Goal: Task Accomplishment & Management: Use online tool/utility

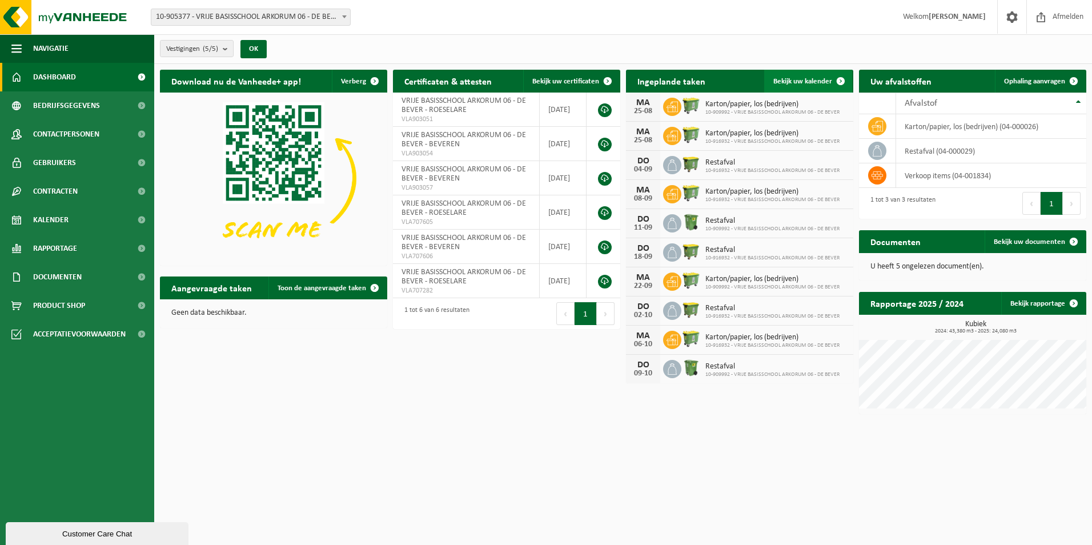
click at [807, 79] on span "Bekijk uw kalender" at bounding box center [802, 81] width 59 height 7
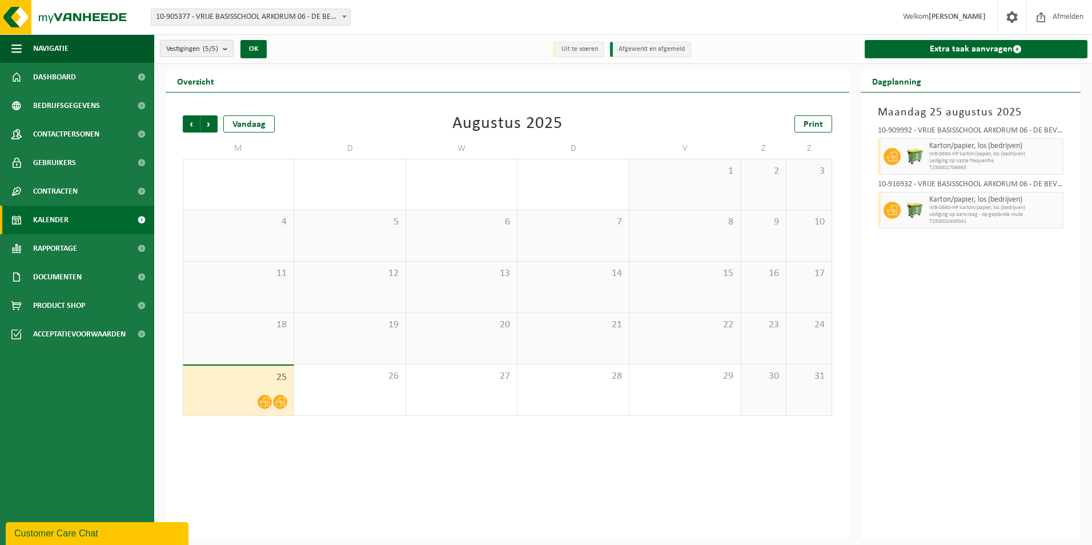
click at [227, 50] on b "submit" at bounding box center [228, 49] width 10 height 16
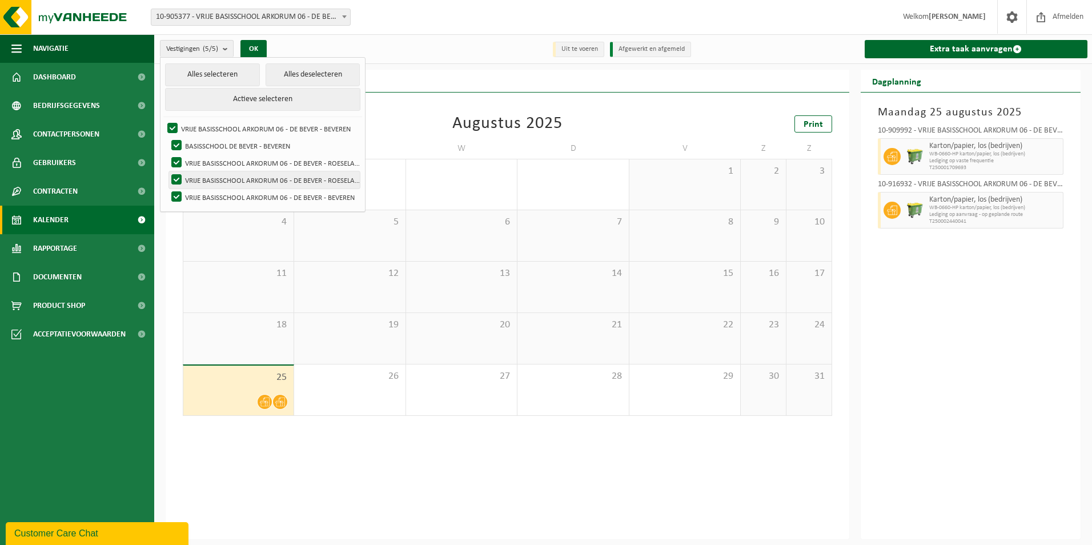
click at [177, 179] on label "VRIJE BASISSCHOOL ARKORUM 06 - DE BEVER - ROESELARE" at bounding box center [264, 179] width 191 height 17
click at [167, 171] on input "VRIJE BASISSCHOOL ARKORUM 06 - DE BEVER - ROESELARE" at bounding box center [167, 171] width 1 height 1
click at [177, 179] on label "VRIJE BASISSCHOOL ARKORUM 06 - DE BEVER - ROESELARE" at bounding box center [264, 179] width 191 height 17
click at [167, 171] on input "VRIJE BASISSCHOOL ARKORUM 06 - DE BEVER - ROESELARE" at bounding box center [167, 171] width 1 height 1
checkbox input "true"
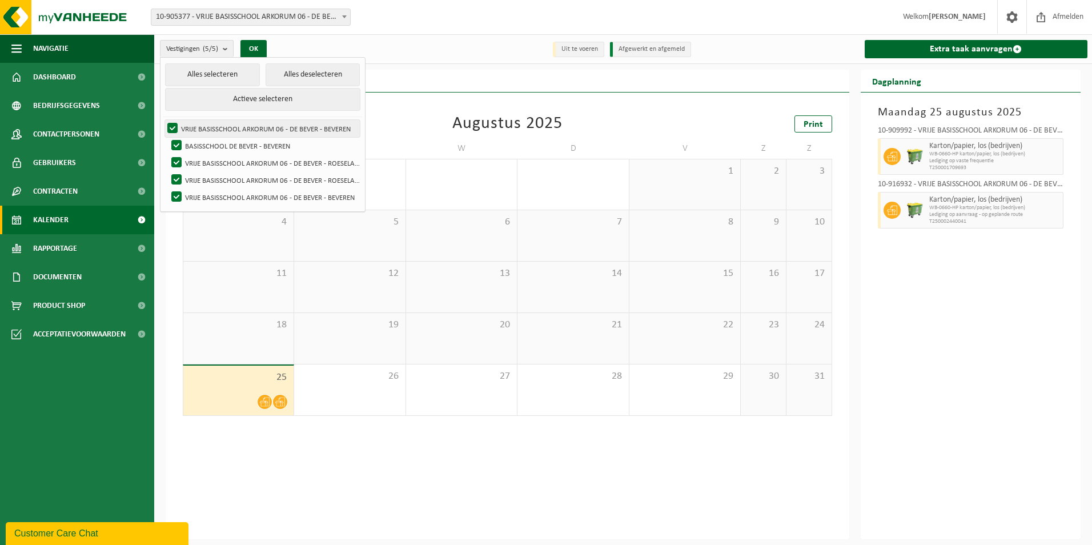
click at [175, 129] on label "VRIJE BASISSCHOOL ARKORUM 06 - DE BEVER - BEVEREN" at bounding box center [262, 128] width 195 height 17
click at [163, 120] on input "VRIJE BASISSCHOOL ARKORUM 06 - DE BEVER - BEVEREN" at bounding box center [163, 119] width 1 height 1
click at [172, 131] on label "VRIJE BASISSCHOOL ARKORUM 06 - DE BEVER - BEVEREN" at bounding box center [262, 128] width 195 height 17
click at [163, 120] on input "VRIJE BASISSCHOOL ARKORUM 06 - DE BEVER - BEVEREN" at bounding box center [163, 119] width 1 height 1
checkbox input "true"
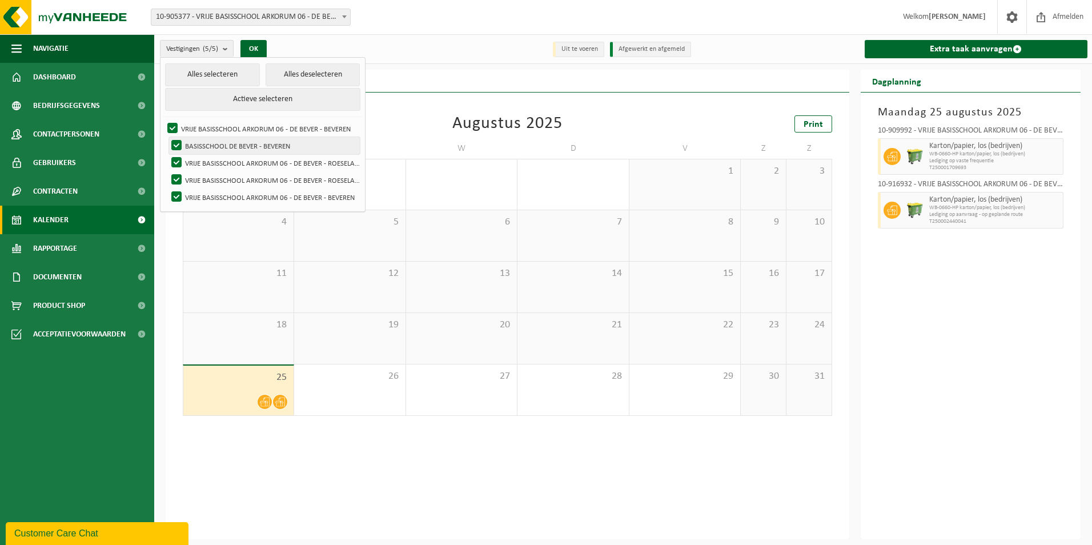
click at [176, 143] on label "BASISSCHOOL DE BEVER - BEVEREN" at bounding box center [264, 145] width 191 height 17
click at [167, 137] on input "BASISSCHOOL DE BEVER - BEVEREN" at bounding box center [167, 137] width 1 height 1
checkbox input "false"
click at [177, 159] on label "VRIJE BASISSCHOOL ARKORUM 06 - DE BEVER - ROESELARE" at bounding box center [264, 162] width 191 height 17
click at [167, 154] on input "VRIJE BASISSCHOOL ARKORUM 06 - DE BEVER - ROESELARE" at bounding box center [167, 154] width 1 height 1
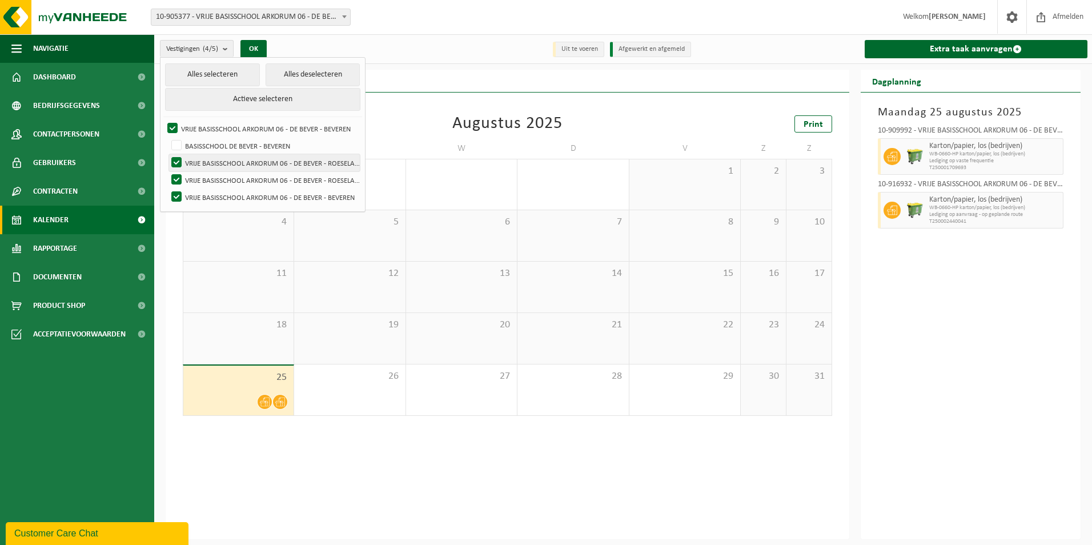
checkbox input "false"
click at [177, 173] on label "VRIJE BASISSCHOOL ARKORUM 06 - DE BEVER - ROESELARE" at bounding box center [264, 179] width 191 height 17
click at [167, 171] on input "VRIJE BASISSCHOOL ARKORUM 06 - DE BEVER - ROESELARE" at bounding box center [167, 171] width 1 height 1
checkbox input "false"
drag, startPoint x: 178, startPoint y: 195, endPoint x: 181, endPoint y: 157, distance: 37.8
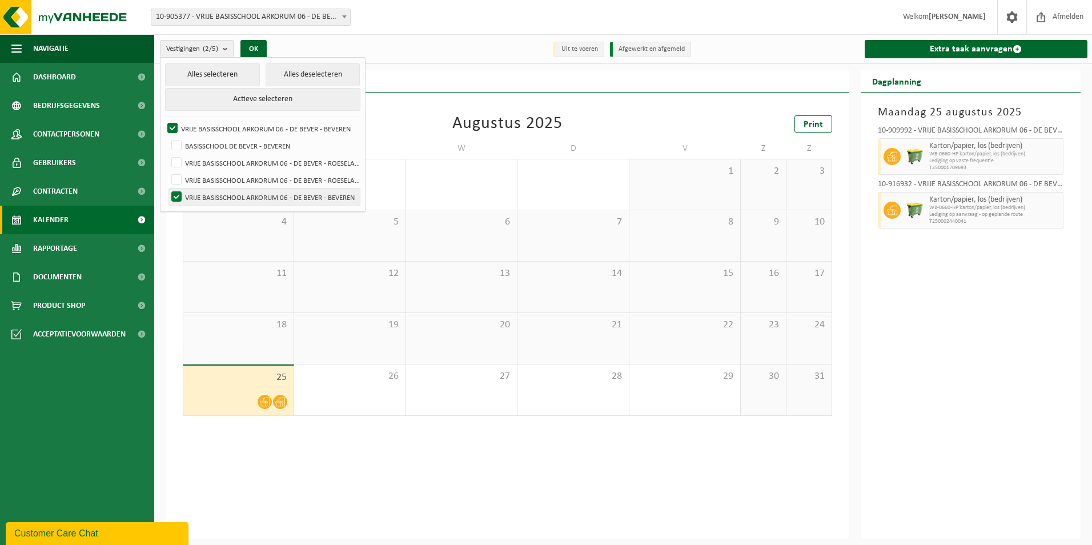
click at [178, 195] on label "VRIJE BASISSCHOOL ARKORUM 06 - DE BEVER - BEVEREN" at bounding box center [264, 196] width 191 height 17
click at [167, 188] on input "VRIJE BASISSCHOOL ARKORUM 06 - DE BEVER - BEVEREN" at bounding box center [167, 188] width 1 height 1
checkbox input "false"
click at [173, 125] on label "VRIJE BASISSCHOOL ARKORUM 06 - DE BEVER - BEVEREN" at bounding box center [262, 128] width 195 height 17
click at [163, 120] on input "VRIJE BASISSCHOOL ARKORUM 06 - DE BEVER - BEVEREN" at bounding box center [163, 119] width 1 height 1
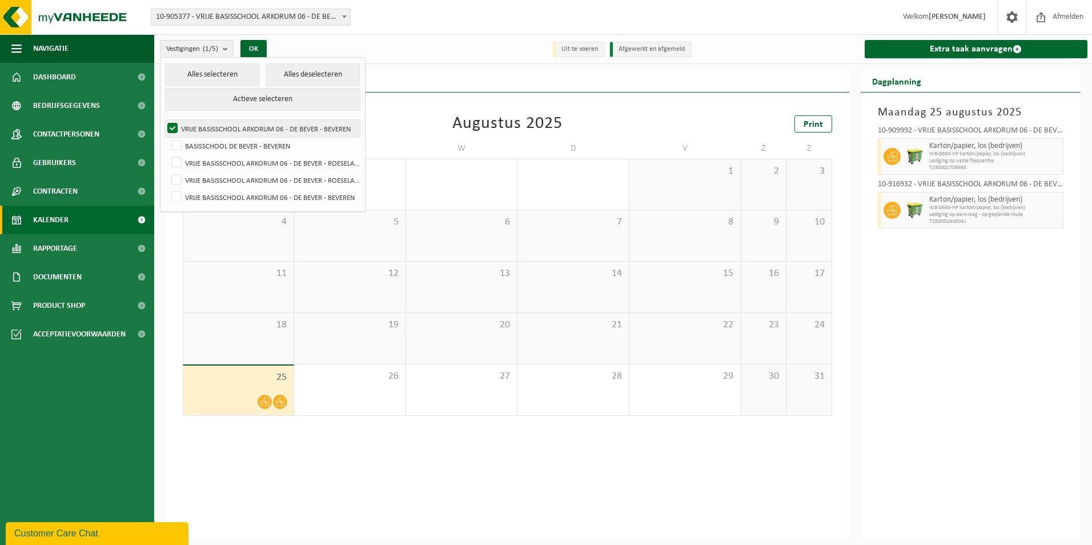
checkbox input "false"
click at [178, 146] on label "BASISSCHOOL DE BEVER - BEVEREN" at bounding box center [264, 145] width 191 height 17
click at [167, 137] on input "BASISSCHOOL DE BEVER - BEVEREN" at bounding box center [167, 137] width 1 height 1
checkbox input "true"
click at [262, 46] on button "OK" at bounding box center [253, 49] width 26 height 18
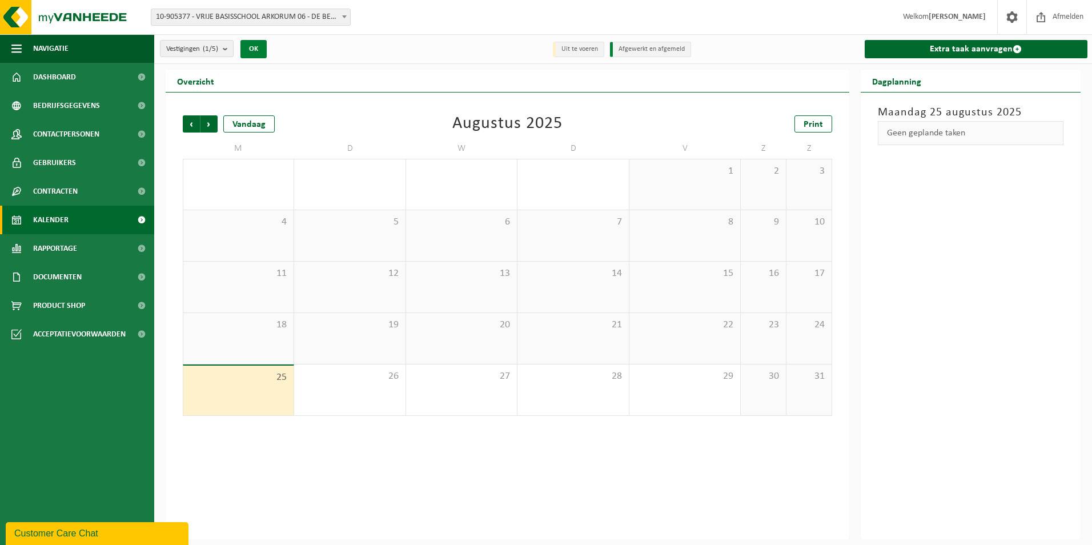
click at [262, 46] on button "OK" at bounding box center [253, 49] width 26 height 18
click at [224, 47] on b "submit" at bounding box center [228, 49] width 10 height 16
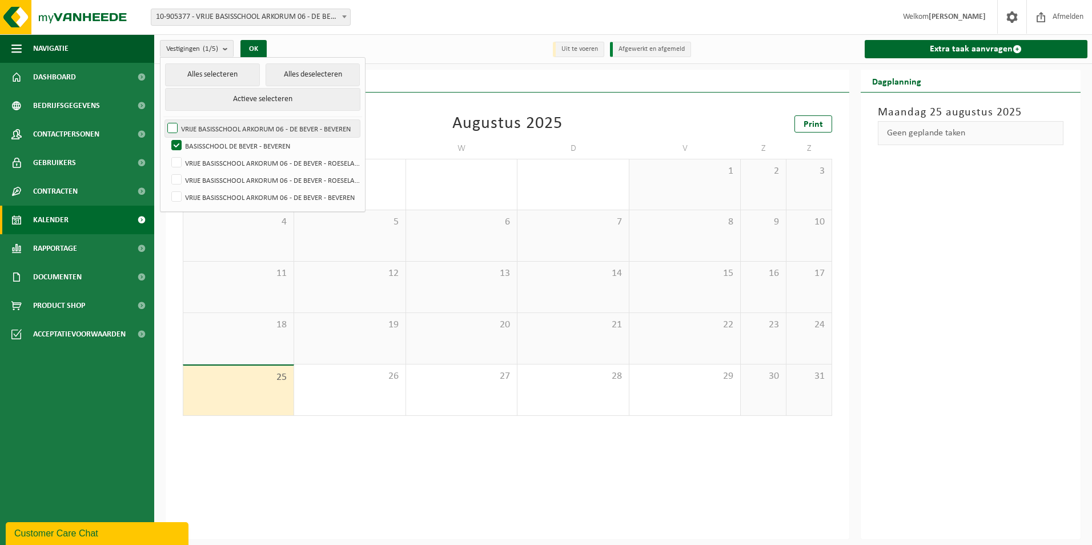
click at [172, 130] on label "VRIJE BASISSCHOOL ARKORUM 06 - DE BEVER - BEVEREN" at bounding box center [262, 128] width 195 height 17
click at [163, 120] on input "VRIJE BASISSCHOOL ARKORUM 06 - DE BEVER - BEVEREN" at bounding box center [163, 119] width 1 height 1
checkbox input "true"
drag, startPoint x: 180, startPoint y: 155, endPoint x: 179, endPoint y: 178, distance: 22.9
click at [180, 156] on label "VRIJE BASISSCHOOL ARKORUM 06 - DE BEVER - ROESELARE" at bounding box center [264, 162] width 191 height 17
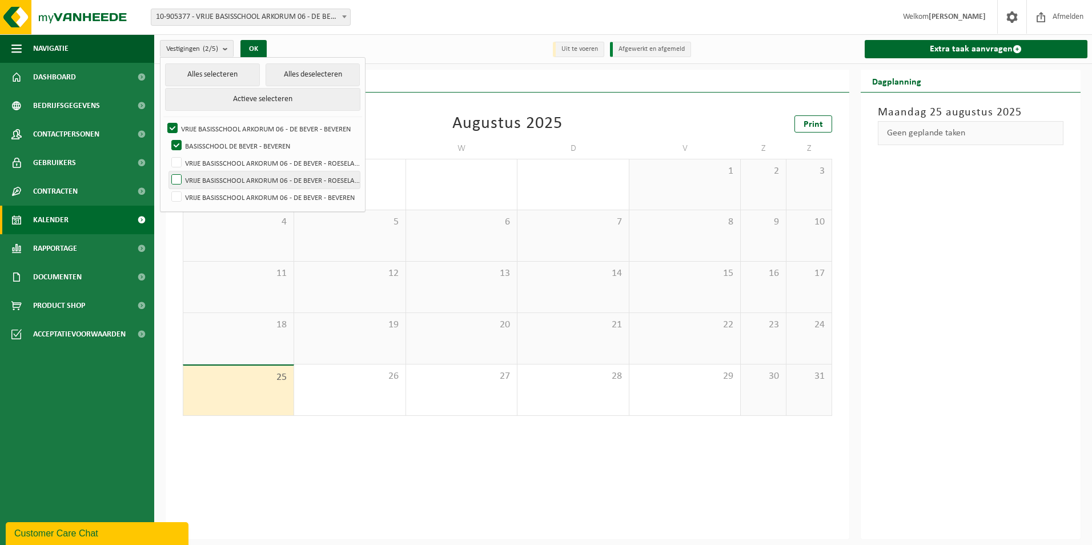
click at [167, 154] on input "VRIJE BASISSCHOOL ARKORUM 06 - DE BEVER - ROESELARE" at bounding box center [167, 154] width 1 height 1
checkbox input "true"
click at [179, 180] on label "VRIJE BASISSCHOOL ARKORUM 06 - DE BEVER - ROESELARE" at bounding box center [264, 179] width 191 height 17
click at [167, 171] on input "VRIJE BASISSCHOOL ARKORUM 06 - DE BEVER - ROESELARE" at bounding box center [167, 171] width 1 height 1
checkbox input "true"
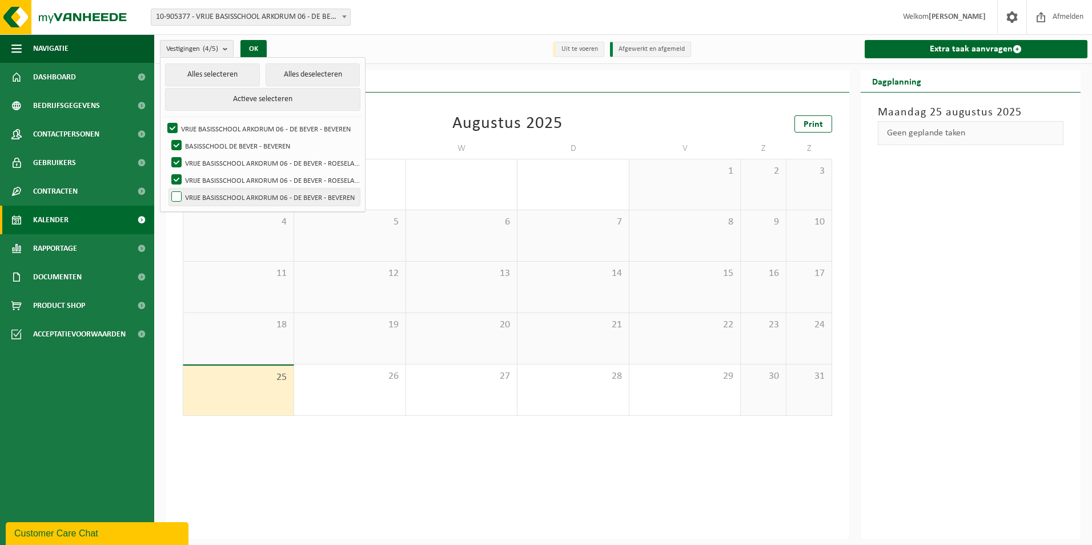
click at [179, 195] on label "VRIJE BASISSCHOOL ARKORUM 06 - DE BEVER - BEVEREN" at bounding box center [264, 196] width 191 height 17
click at [167, 188] on input "VRIJE BASISSCHOOL ARKORUM 06 - DE BEVER - BEVEREN" at bounding box center [167, 188] width 1 height 1
checkbox input "true"
click at [395, 490] on div "Vorige Volgende Vandaag Augustus 2025 Print M D W D V Z Z 28 29 30 31 1 2 3 4 5…" at bounding box center [508, 316] width 684 height 447
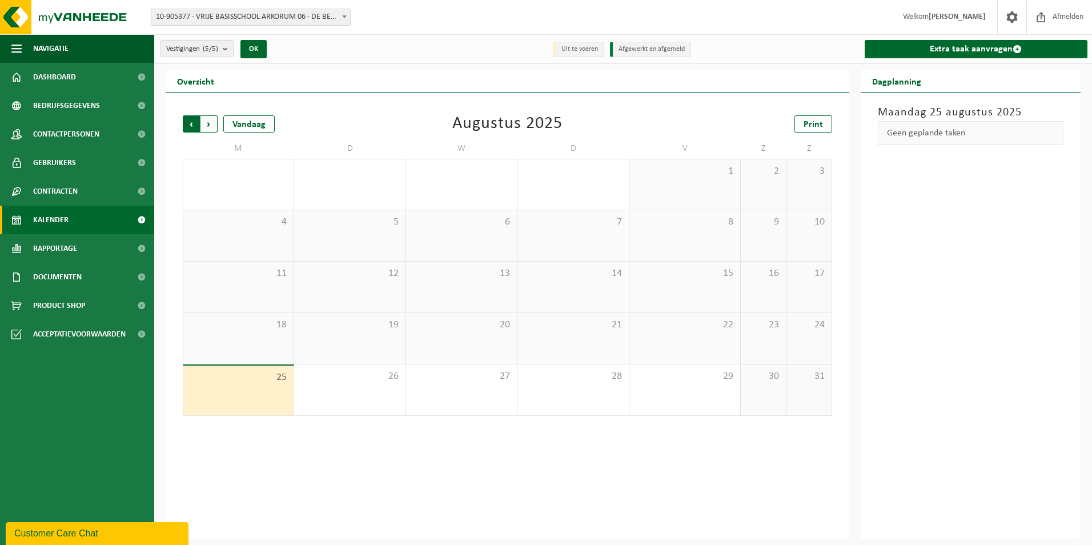
click at [212, 122] on span "Volgende" at bounding box center [208, 123] width 17 height 17
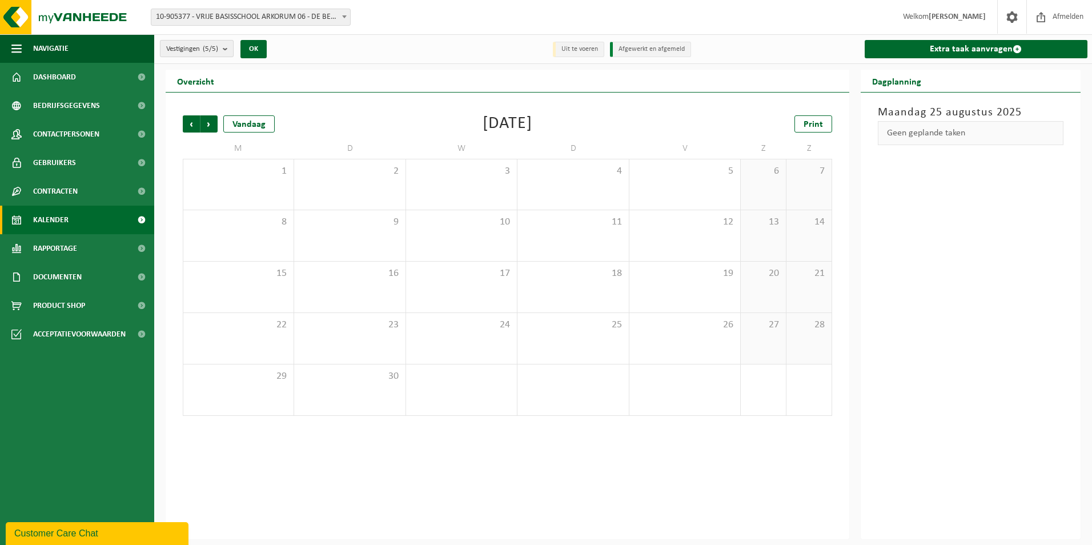
click at [233, 49] on b "submit" at bounding box center [228, 49] width 10 height 16
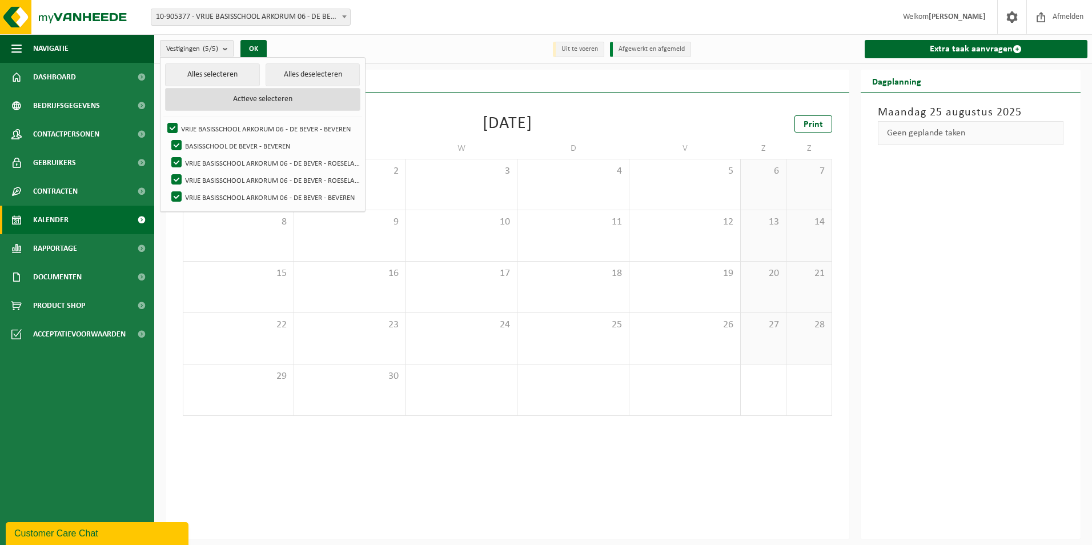
click at [250, 102] on button "Actieve selecteren" at bounding box center [262, 99] width 195 height 23
click at [296, 73] on button "Alles deselecteren" at bounding box center [313, 74] width 95 height 23
checkbox input "false"
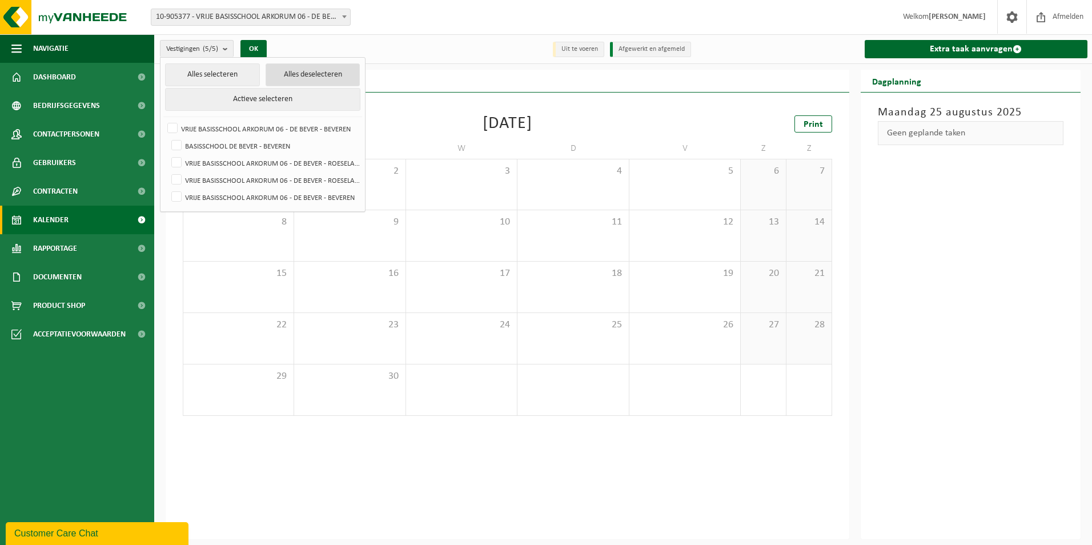
checkbox input "false"
click at [263, 96] on button "Actieve selecteren" at bounding box center [262, 99] width 195 height 23
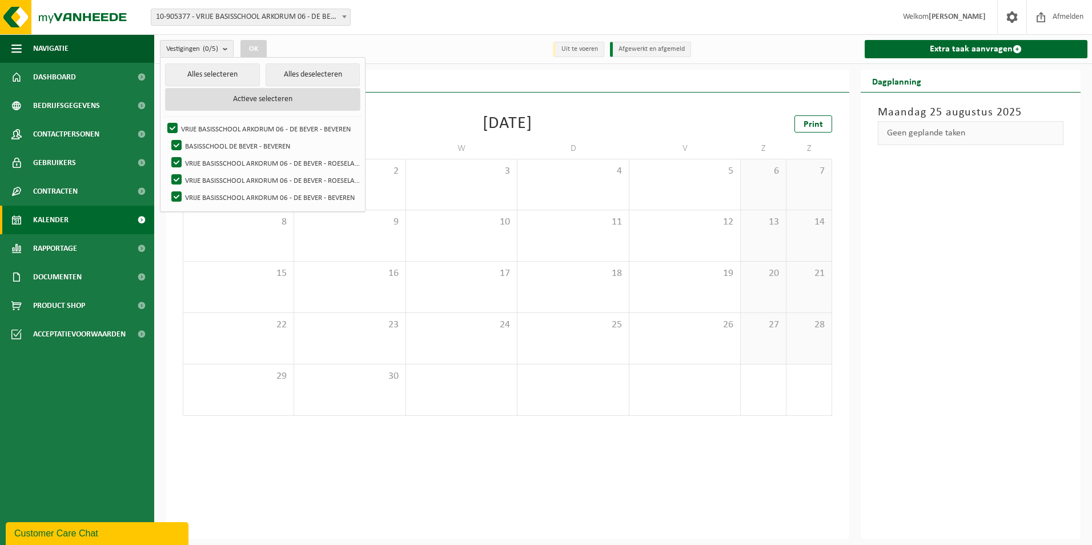
checkbox input "true"
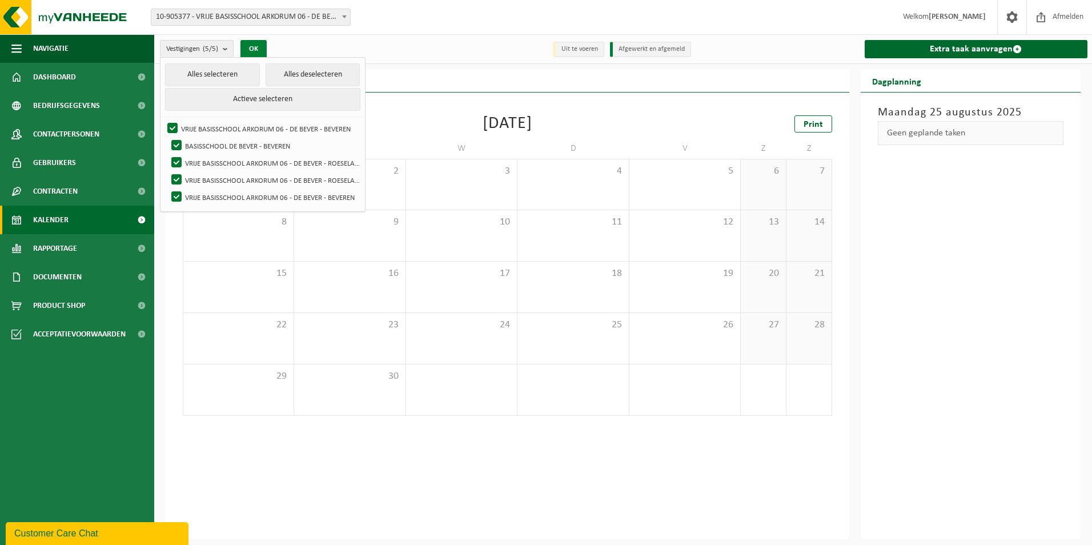
click at [250, 53] on button "OK" at bounding box center [253, 49] width 26 height 18
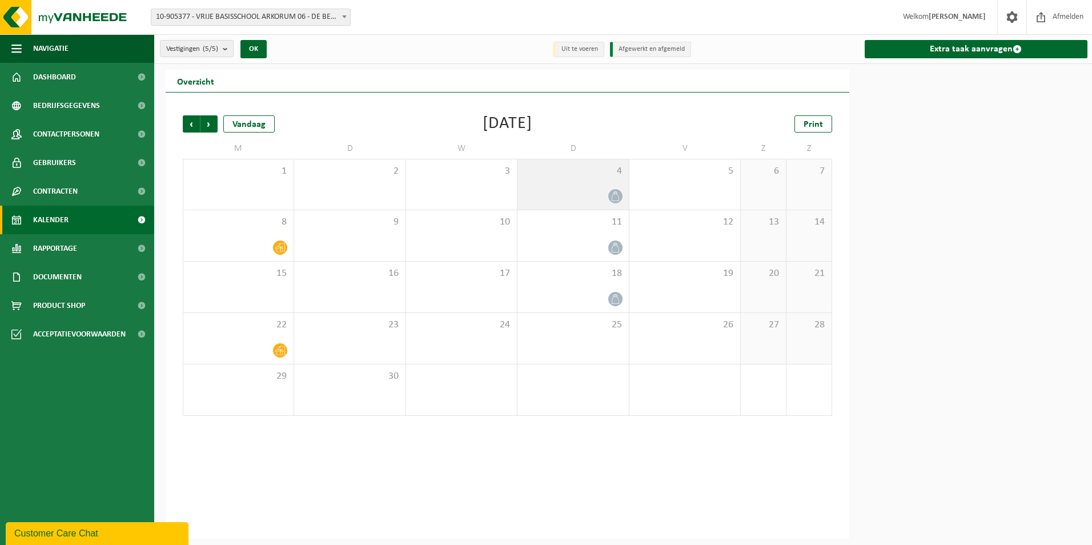
click at [623, 200] on div "4" at bounding box center [572, 184] width 111 height 50
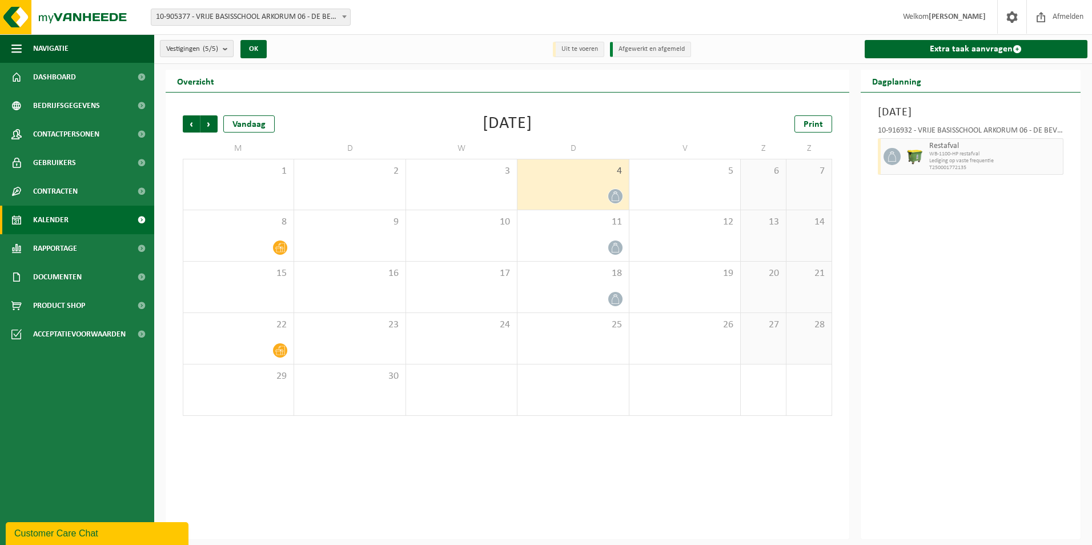
click at [230, 51] on b "submit" at bounding box center [228, 49] width 10 height 16
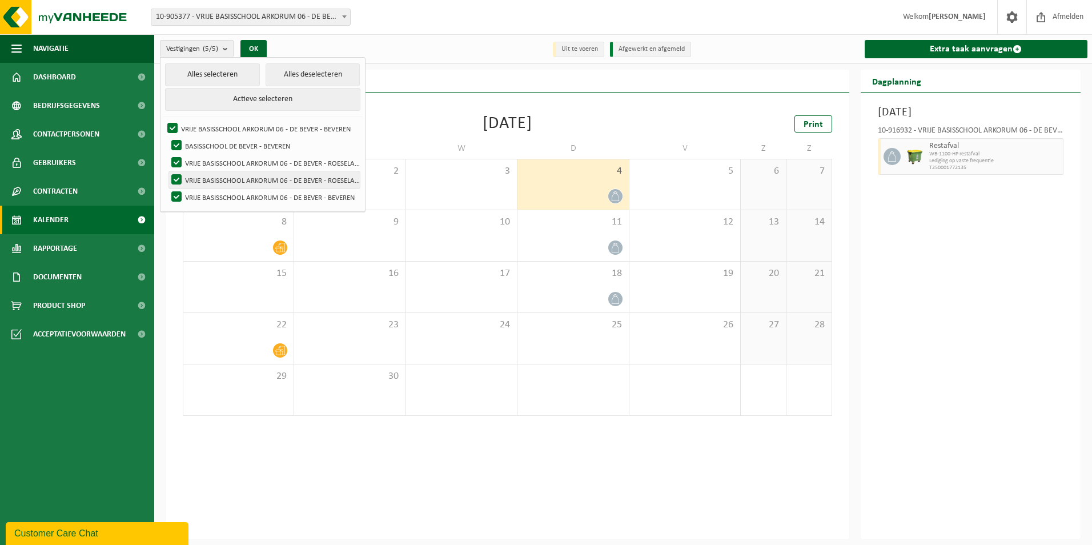
click at [184, 178] on label "VRIJE BASISSCHOOL ARKORUM 06 - DE BEVER - ROESELARE" at bounding box center [264, 179] width 191 height 17
click at [167, 171] on input "VRIJE BASISSCHOOL ARKORUM 06 - DE BEVER - ROESELARE" at bounding box center [167, 171] width 1 height 1
checkbox input "false"
click at [251, 50] on button "OK" at bounding box center [253, 49] width 26 height 18
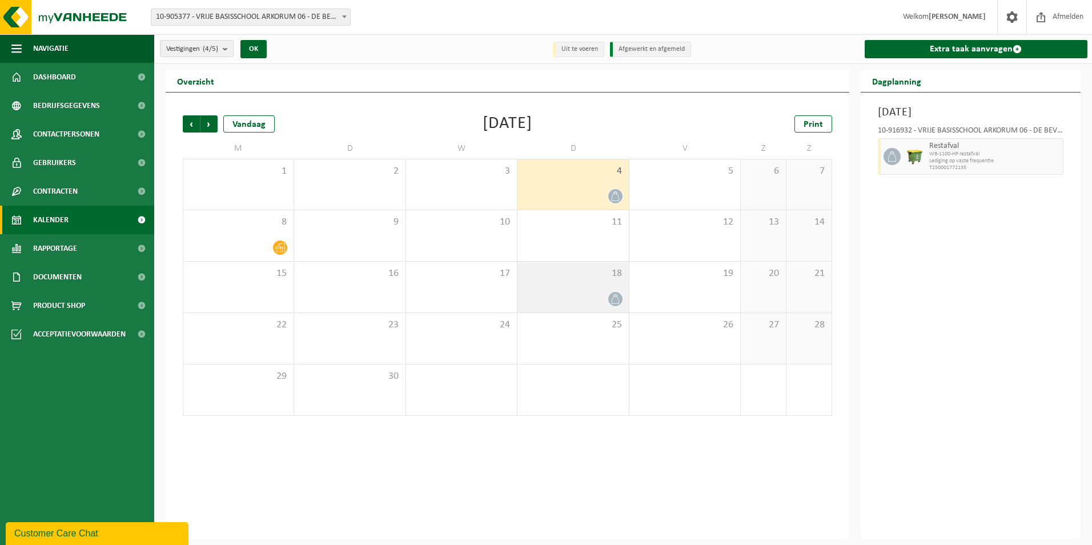
click at [617, 294] on icon at bounding box center [616, 299] width 10 height 10
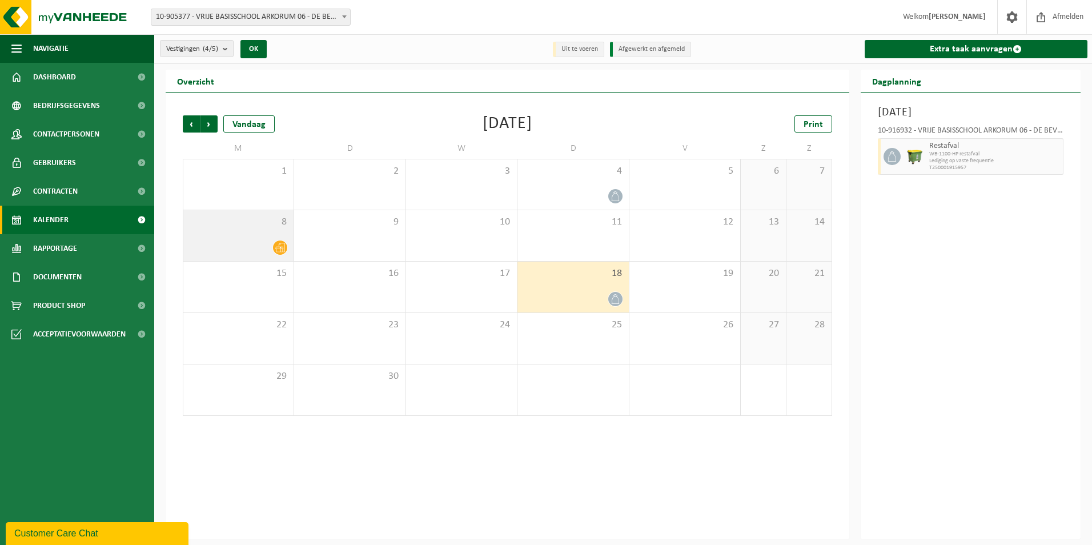
click at [280, 248] on icon at bounding box center [280, 248] width 10 height 10
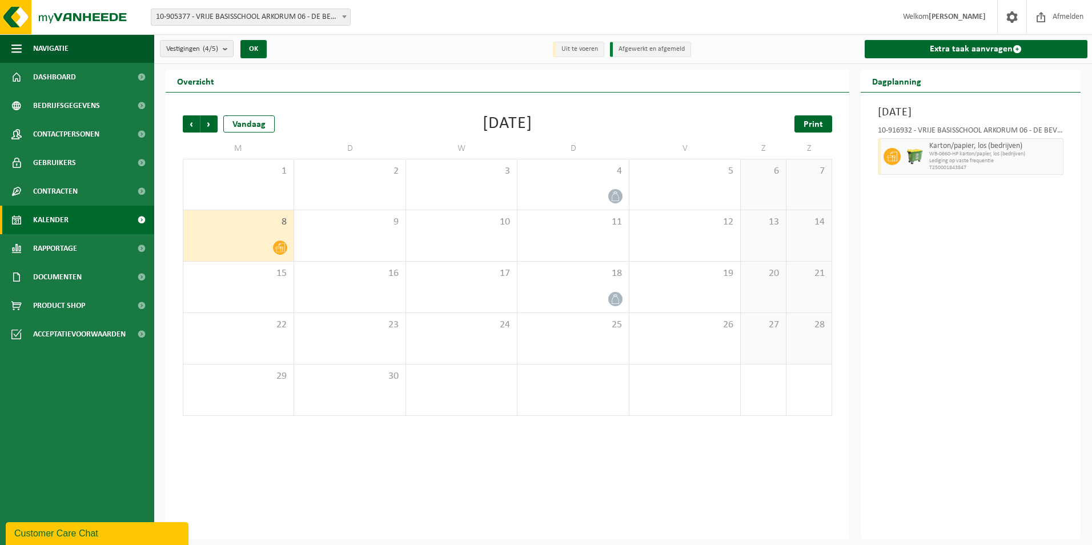
click at [816, 123] on span "Print" at bounding box center [813, 124] width 19 height 9
click at [210, 123] on span "Volgende" at bounding box center [208, 123] width 17 height 17
click at [811, 127] on span "Print" at bounding box center [813, 124] width 19 height 9
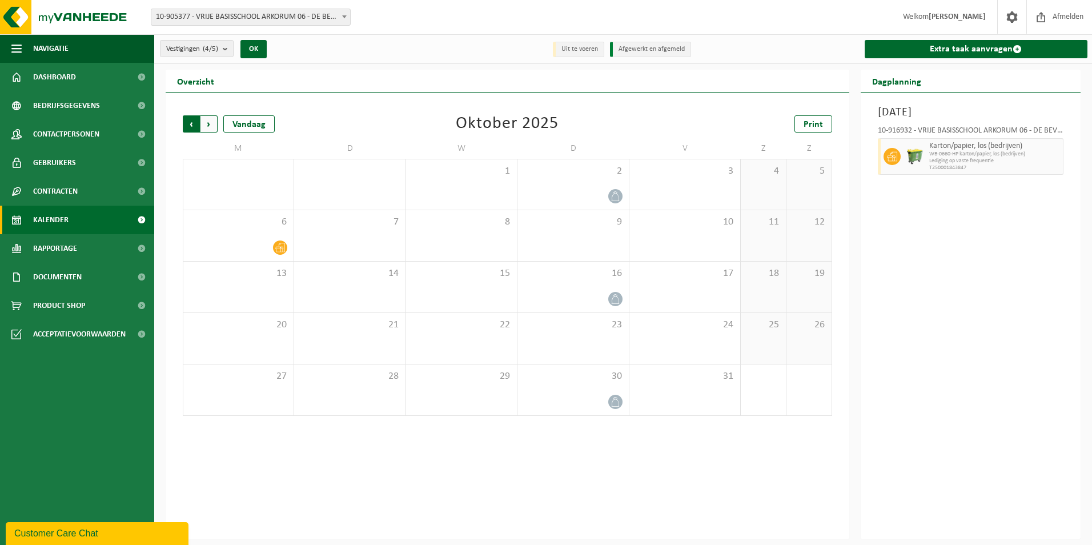
click at [213, 122] on span "Volgende" at bounding box center [208, 123] width 17 height 17
click at [210, 123] on span "Volgende" at bounding box center [208, 123] width 17 height 17
click at [187, 125] on span "Vorige" at bounding box center [191, 123] width 17 height 17
